Goal: Task Accomplishment & Management: Use online tool/utility

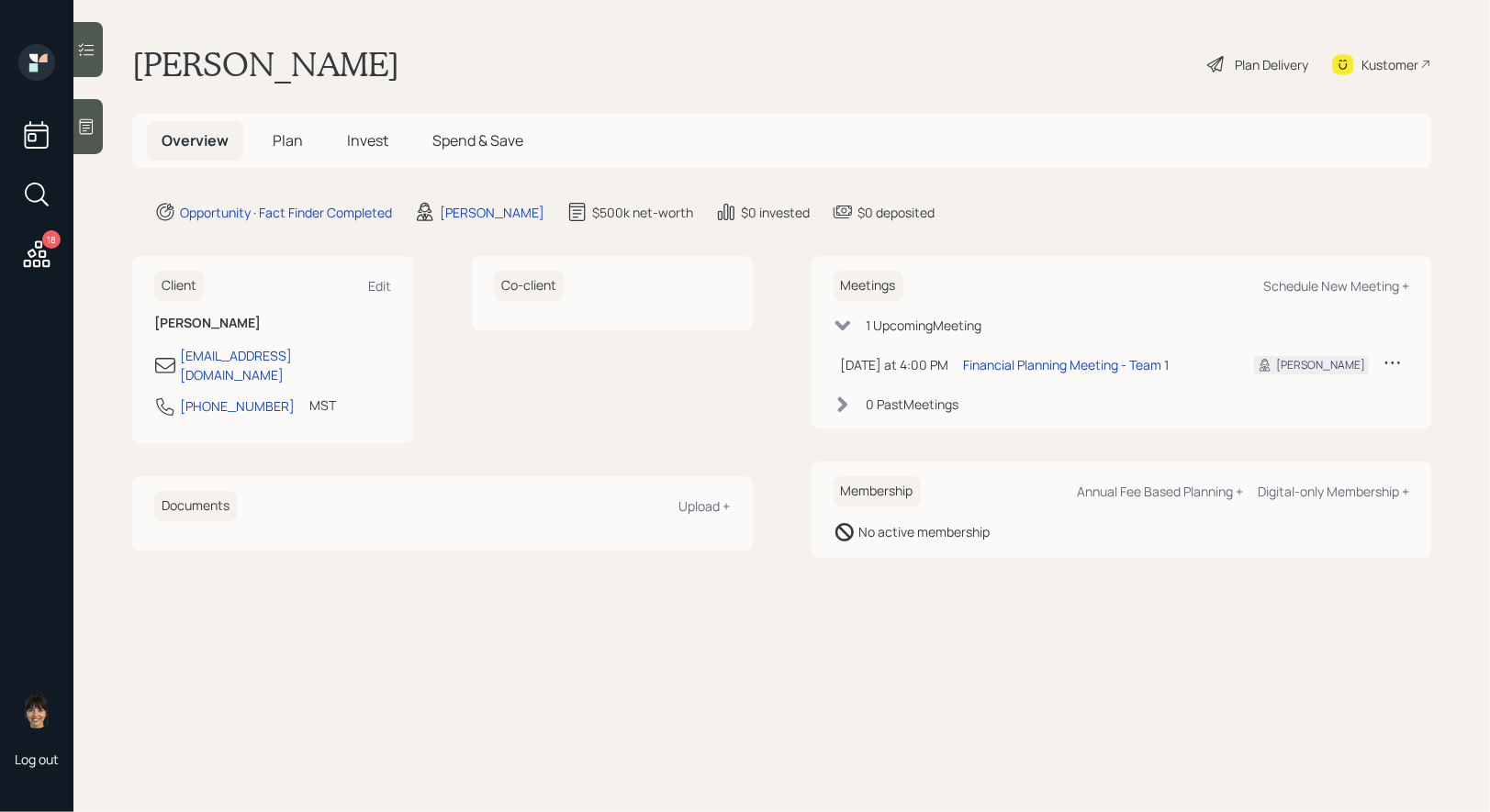
click at [291, 133] on span "Plan" at bounding box center [287, 140] width 30 height 20
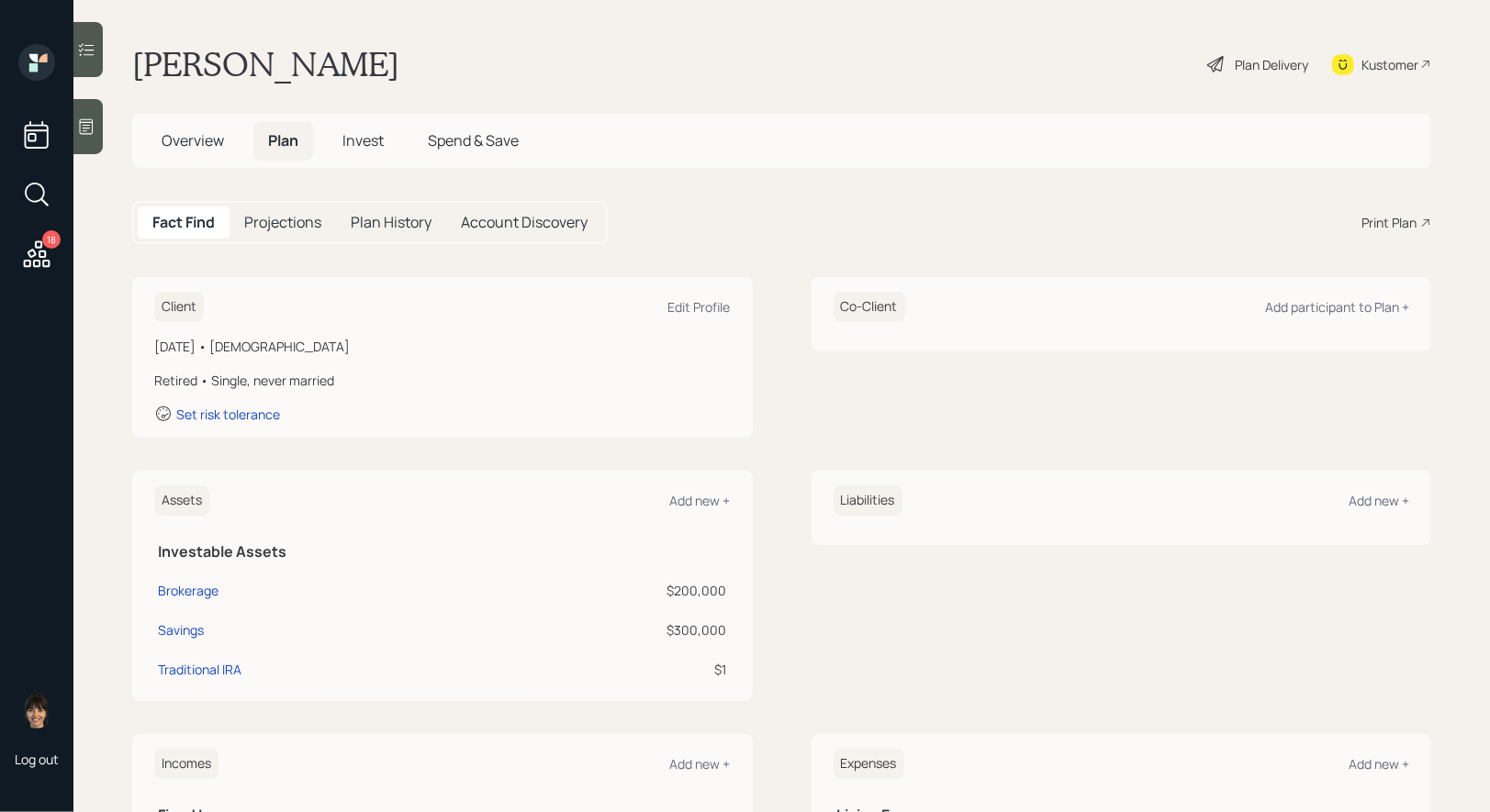
click at [1282, 60] on div "Plan Delivery" at bounding box center [1271, 65] width 73 height 19
